Goal: Find specific page/section: Find specific page/section

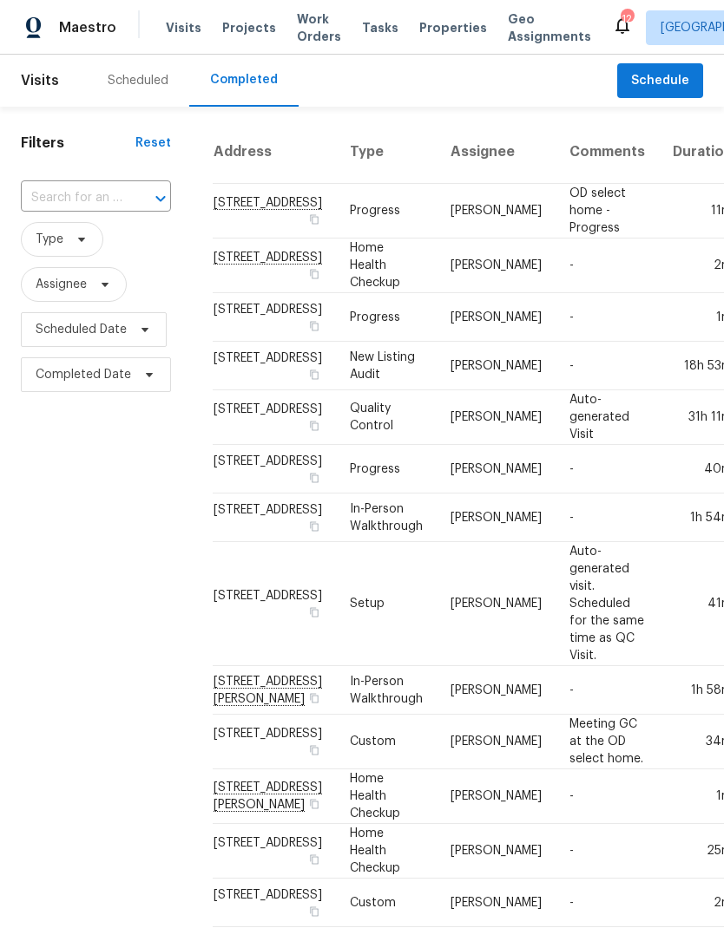
click at [160, 80] on div "Scheduled" at bounding box center [138, 80] width 61 height 17
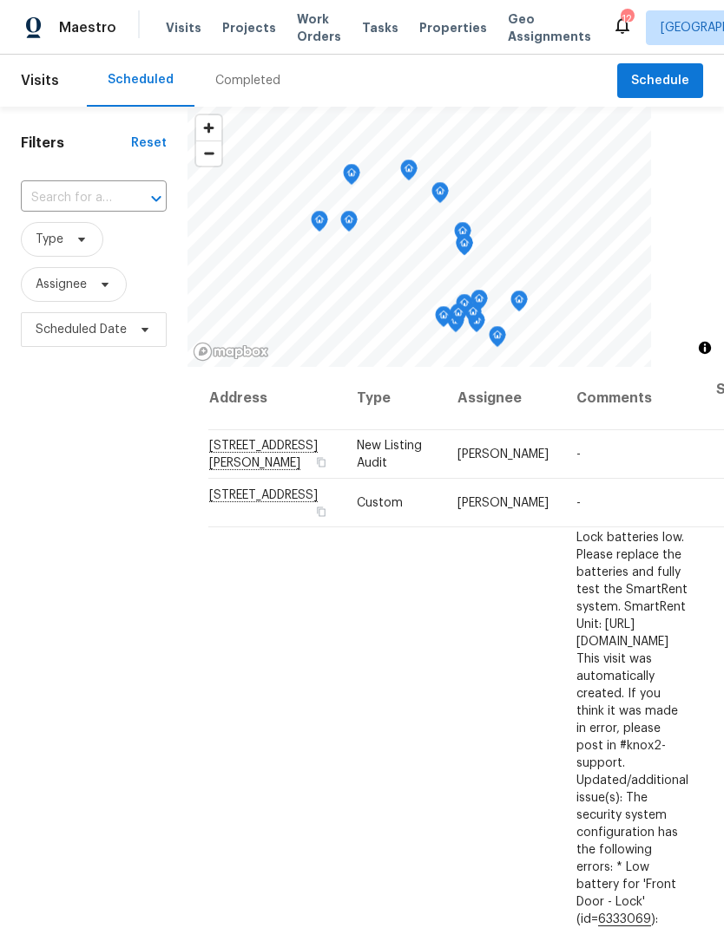
click at [419, 34] on span "Properties" at bounding box center [453, 27] width 68 height 17
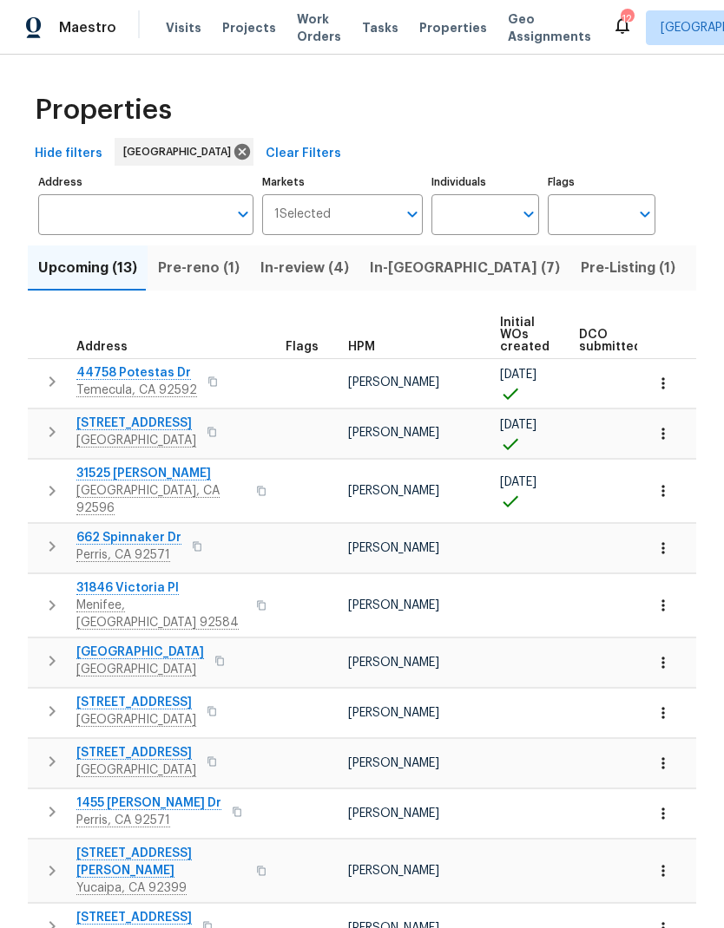
click at [469, 223] on input "Individuals" at bounding box center [472, 214] width 82 height 41
type input "[PERSON_NAME]"
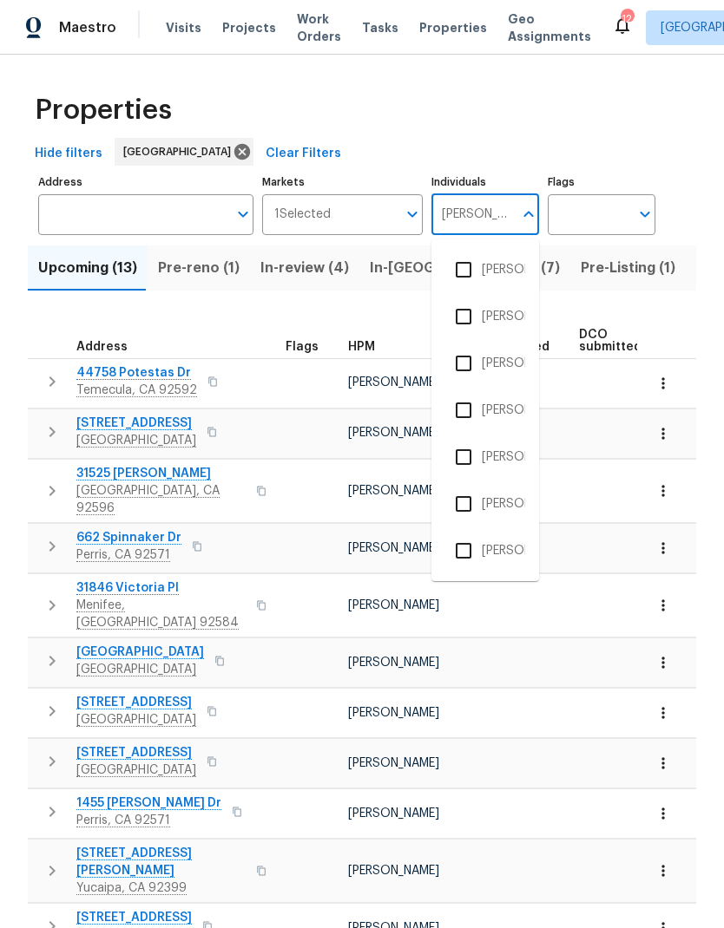
click at [502, 352] on li "[PERSON_NAME]" at bounding box center [485, 363] width 80 height 36
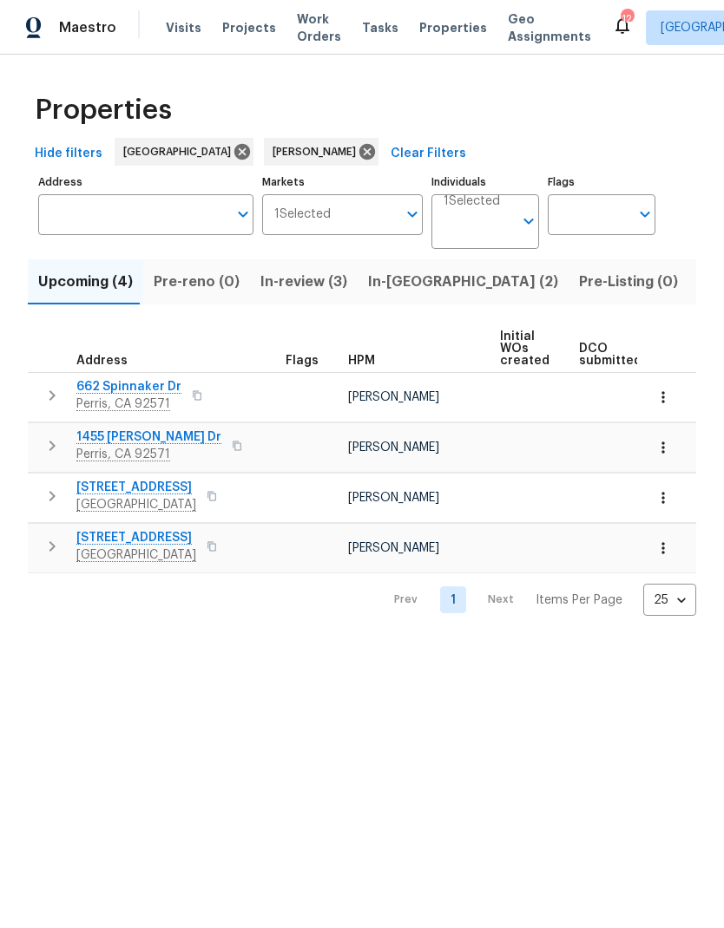
click at [688, 298] on button "Listed (1)" at bounding box center [729, 281] width 83 height 45
